Goal: Task Accomplishment & Management: Manage account settings

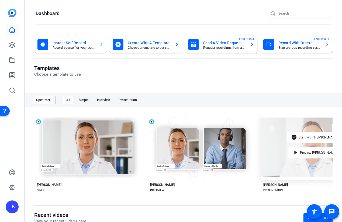
scroll to position [32, 0]
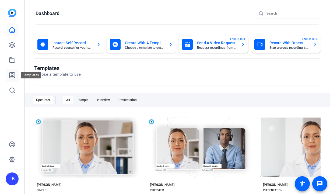
click at [10, 75] on icon at bounding box center [12, 75] width 6 height 6
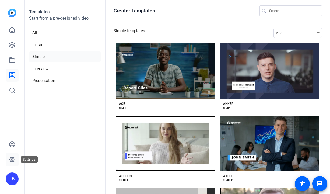
click at [11, 158] on icon at bounding box center [12, 159] width 6 height 6
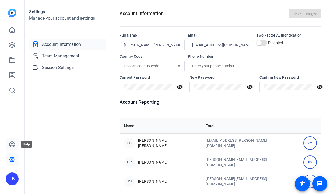
click at [11, 145] on icon at bounding box center [12, 144] width 6 height 6
click at [8, 28] on link at bounding box center [12, 29] width 13 height 13
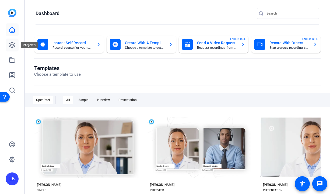
click at [11, 47] on icon at bounding box center [11, 44] width 5 height 5
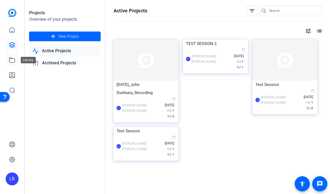
click at [11, 60] on icon at bounding box center [12, 60] width 6 height 6
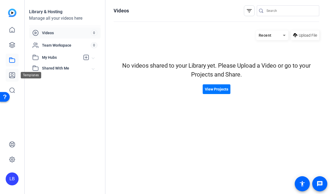
click at [16, 72] on link at bounding box center [12, 75] width 13 height 13
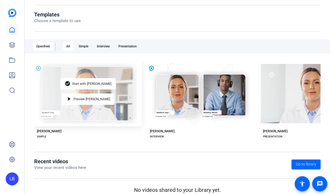
scroll to position [60, 0]
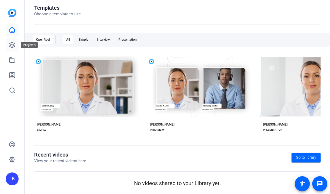
click at [10, 41] on link at bounding box center [12, 44] width 13 height 13
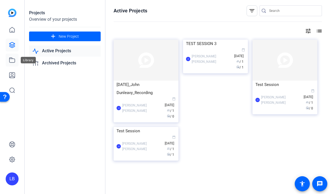
click at [16, 65] on link at bounding box center [12, 60] width 13 height 13
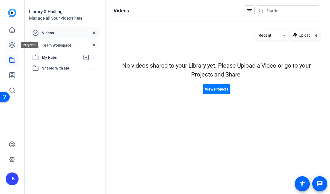
click at [15, 43] on icon at bounding box center [12, 45] width 6 height 6
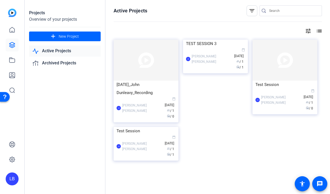
click at [13, 177] on div "LB" at bounding box center [12, 178] width 13 height 13
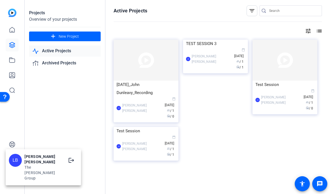
click at [43, 175] on div "The Charles Group" at bounding box center [43, 172] width 38 height 16
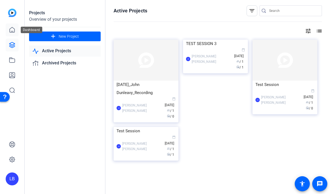
click at [15, 33] on icon at bounding box center [12, 30] width 6 height 6
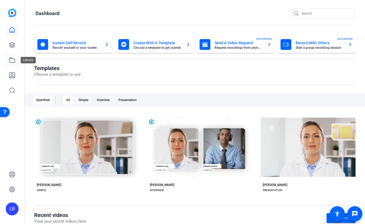
click at [12, 61] on icon at bounding box center [12, 60] width 6 height 6
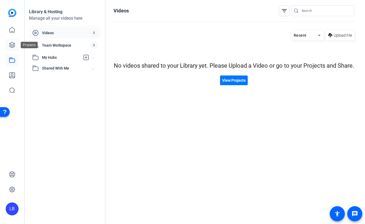
click at [10, 40] on link at bounding box center [12, 44] width 13 height 13
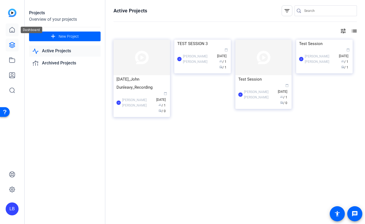
click at [10, 33] on icon at bounding box center [12, 30] width 6 height 6
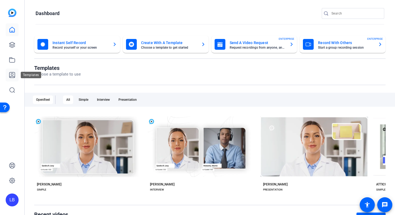
click at [13, 78] on icon at bounding box center [11, 74] width 5 height 5
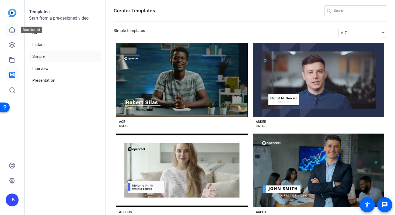
click at [12, 30] on icon at bounding box center [12, 30] width 6 height 6
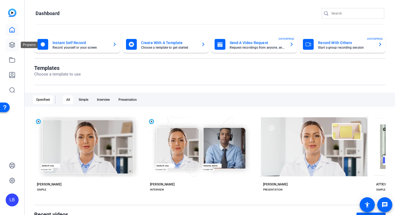
click at [11, 44] on icon at bounding box center [11, 44] width 5 height 5
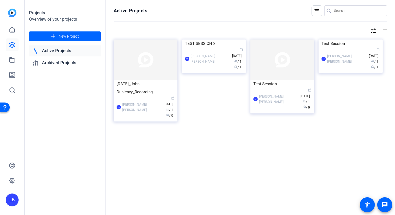
click at [135, 9] on h1 "Active Projects" at bounding box center [131, 11] width 34 height 6
click at [127, 87] on div "10.10.25_John Dunleavy_Recording" at bounding box center [146, 88] width 58 height 16
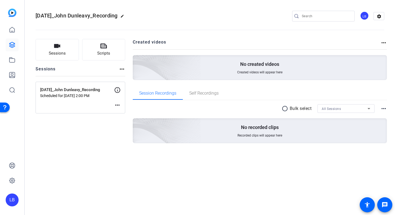
click at [92, 92] on p "10.10.25_John Dunleavy_Recording" at bounding box center [77, 90] width 74 height 6
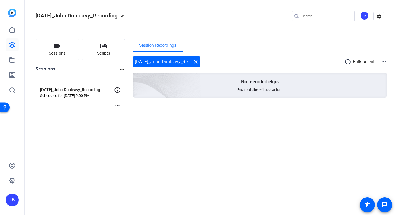
click at [115, 89] on icon at bounding box center [117, 90] width 6 height 6
click at [117, 106] on mat-icon "more_horiz" at bounding box center [117, 105] width 6 height 6
click at [127, 114] on span "Edit Session" at bounding box center [130, 113] width 24 height 6
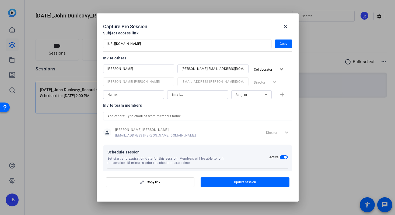
scroll to position [50, 0]
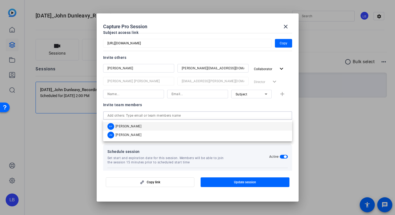
click at [205, 113] on input "text" at bounding box center [197, 116] width 180 height 6
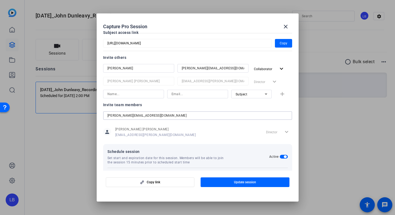
drag, startPoint x: 176, startPoint y: 116, endPoint x: 82, endPoint y: 107, distance: 94.4
click at [83, 107] on div "Capture Pro Session close Session name Advanced settings 10.10.25_John Dunleavy…" at bounding box center [197, 107] width 395 height 215
type input "j.dunleavy@thecharlesgrp.com"
click at [135, 95] on input at bounding box center [133, 94] width 52 height 6
click at [184, 118] on input "j.dunleavy@thecharlesgrp.com" at bounding box center [197, 116] width 180 height 6
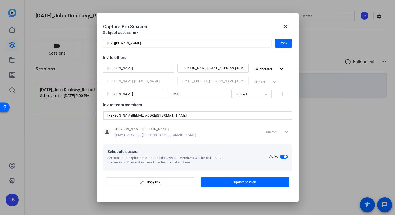
click at [149, 91] on div "John" at bounding box center [133, 94] width 52 height 9
click at [149, 93] on input "John" at bounding box center [133, 94] width 52 height 6
type input "John Dunleavy"
click at [189, 97] on input at bounding box center [197, 94] width 52 height 6
paste input "j.dunleavy@thecharlesgrp.com"
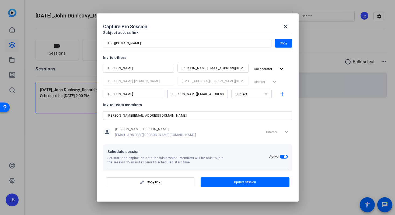
type input "j.dunleavy@thecharlesgrp.com"
click at [246, 96] on div "Subject" at bounding box center [250, 94] width 29 height 7
click at [249, 121] on mat-option "Subject" at bounding box center [251, 122] width 40 height 9
click at [287, 90] on span "button" at bounding box center [283, 94] width 17 height 13
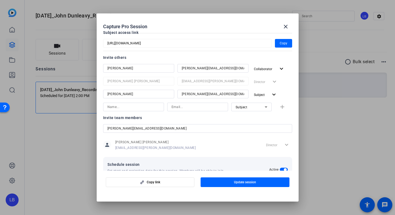
click at [200, 125] on div "j.dunleavy@thecharlesgrp.com" at bounding box center [197, 128] width 180 height 9
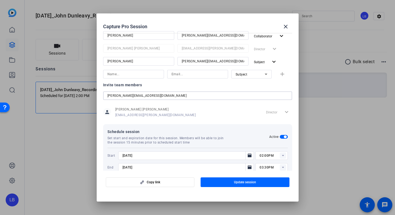
scroll to position [94, 0]
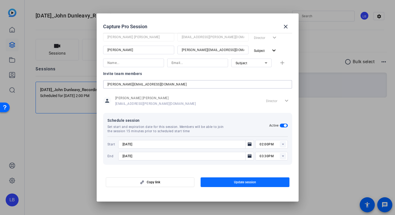
click at [225, 184] on span "button" at bounding box center [245, 182] width 89 height 13
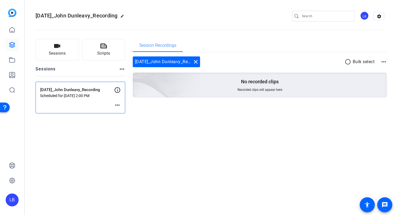
click at [90, 96] on p "Scheduled for Oct 10, 2025 @ 2:00 PM" at bounding box center [77, 96] width 74 height 4
click at [118, 107] on mat-icon "more_horiz" at bounding box center [117, 105] width 6 height 6
click at [125, 113] on span "Edit Session" at bounding box center [130, 113] width 24 height 6
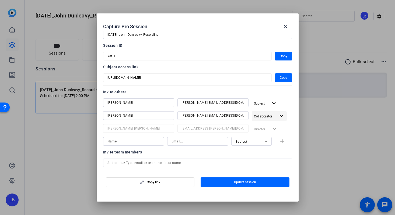
scroll to position [16, 0]
click at [330, 123] on div at bounding box center [197, 107] width 395 height 215
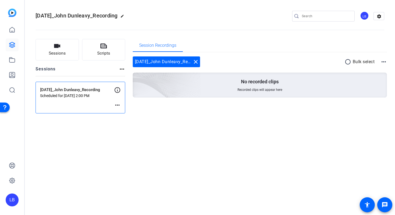
click at [122, 100] on div "10.10.25_John Dunleavy_Recording Scheduled for Oct 10, 2025 @ 2:00 PM more_horiz" at bounding box center [81, 98] width 90 height 32
click at [122, 111] on div "10.10.25_John Dunleavy_Recording Scheduled for Oct 10, 2025 @ 2:00 PM more_horiz" at bounding box center [81, 98] width 90 height 32
click at [119, 106] on mat-icon "more_horiz" at bounding box center [117, 105] width 6 height 6
click at [125, 111] on span "Edit Session" at bounding box center [130, 113] width 24 height 6
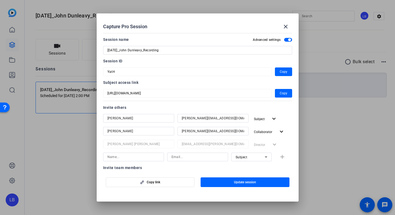
click at [90, 90] on div "Capture Pro Session close Session name Advanced settings 10.10.25_John Dunleavy…" at bounding box center [197, 107] width 395 height 215
